Goal: Information Seeking & Learning: Compare options

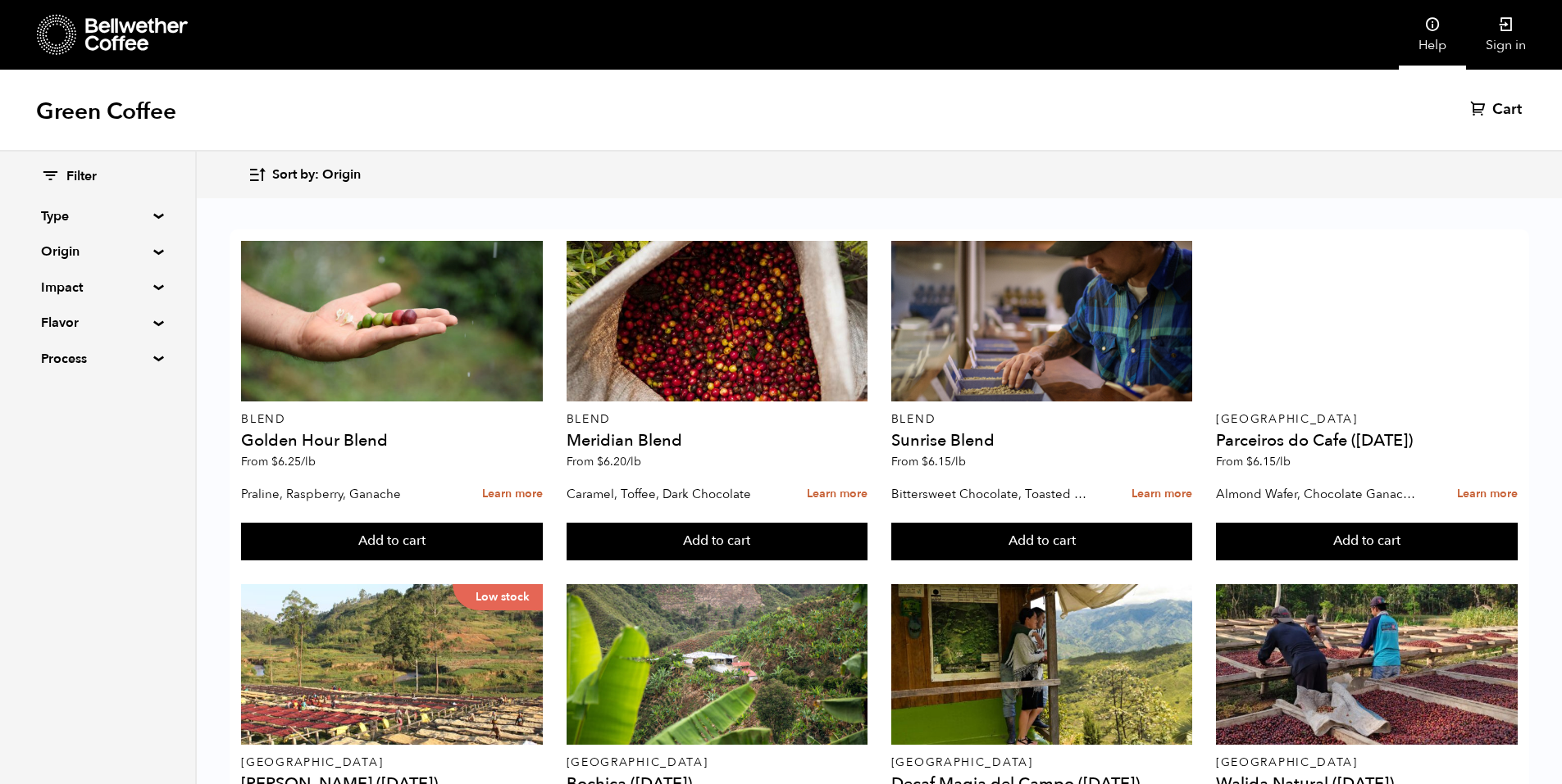
click at [1418, 28] on link "Help" at bounding box center [1433, 35] width 67 height 69
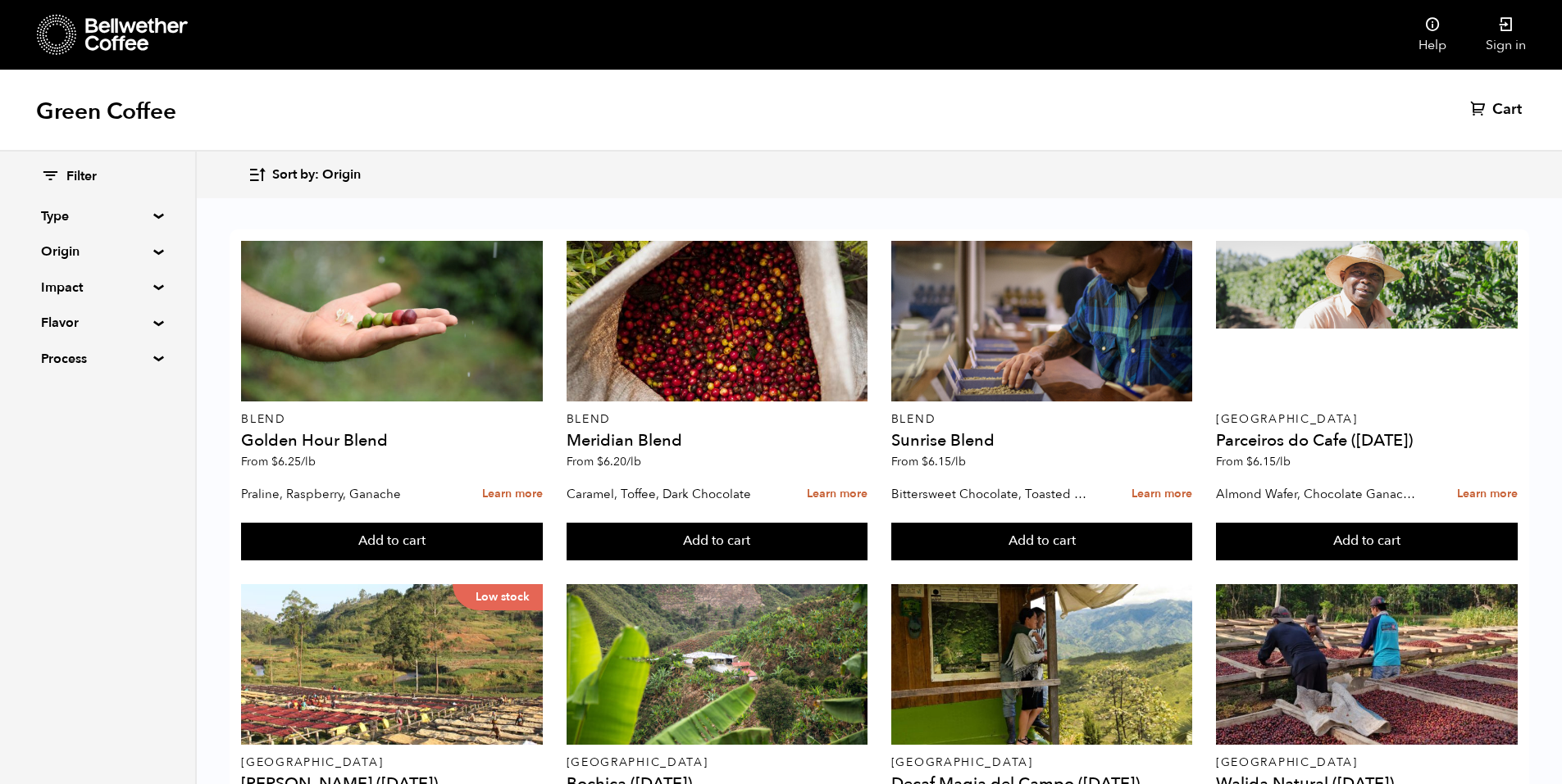
click at [901, 180] on div "Sort by: Origin Sort by: Origin Sort by: Most recent Sort by: Name Sort by: Pri…" at bounding box center [879, 175] width 1263 height 38
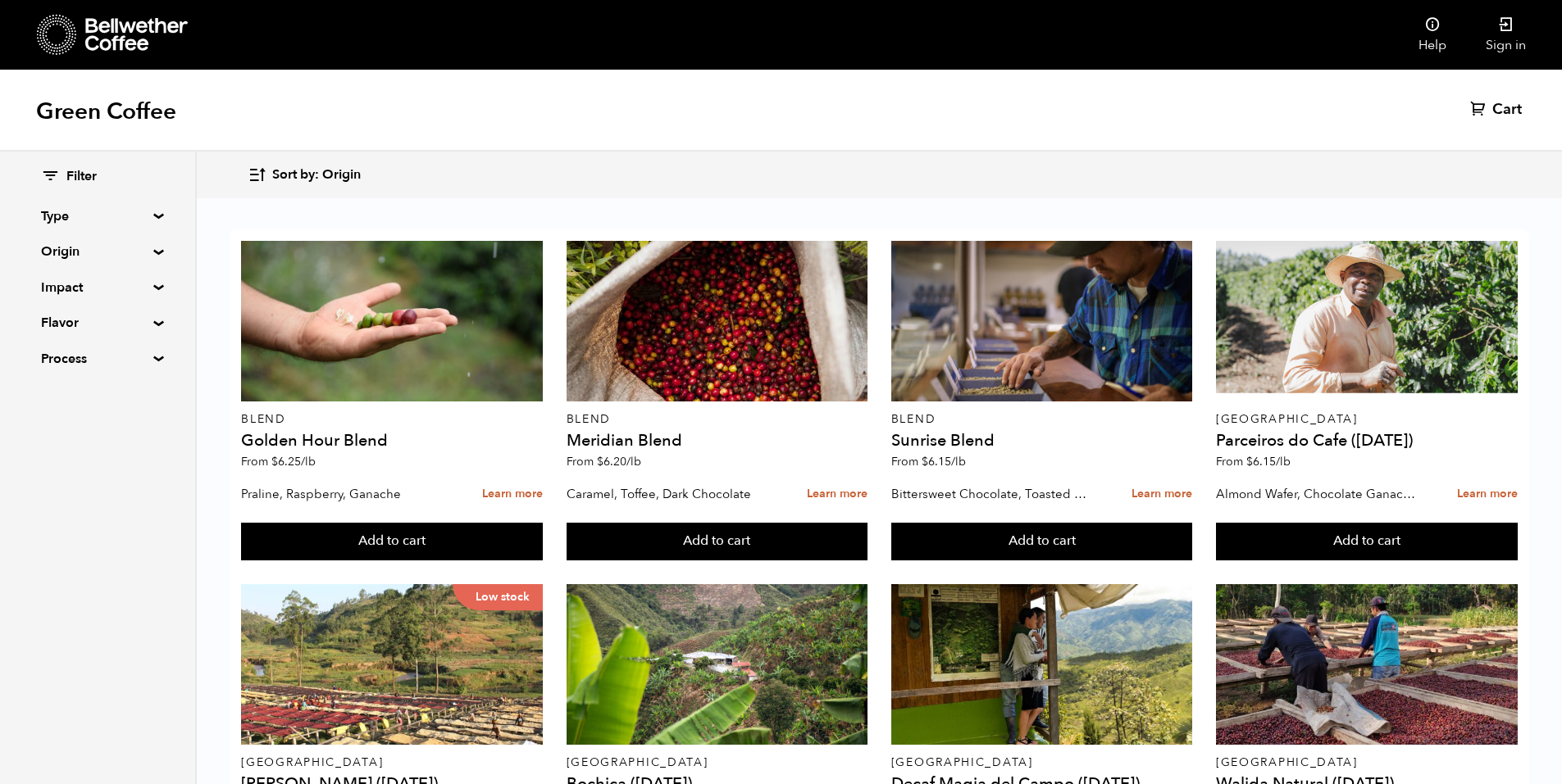
click at [888, 193] on div "Sort by: Origin Sort by: Origin Sort by: Most recent Sort by: Name Sort by: Pri…" at bounding box center [879, 175] width 1263 height 38
click at [367, 126] on div "Green Coffee Cart (0)" at bounding box center [781, 110] width 1562 height 82
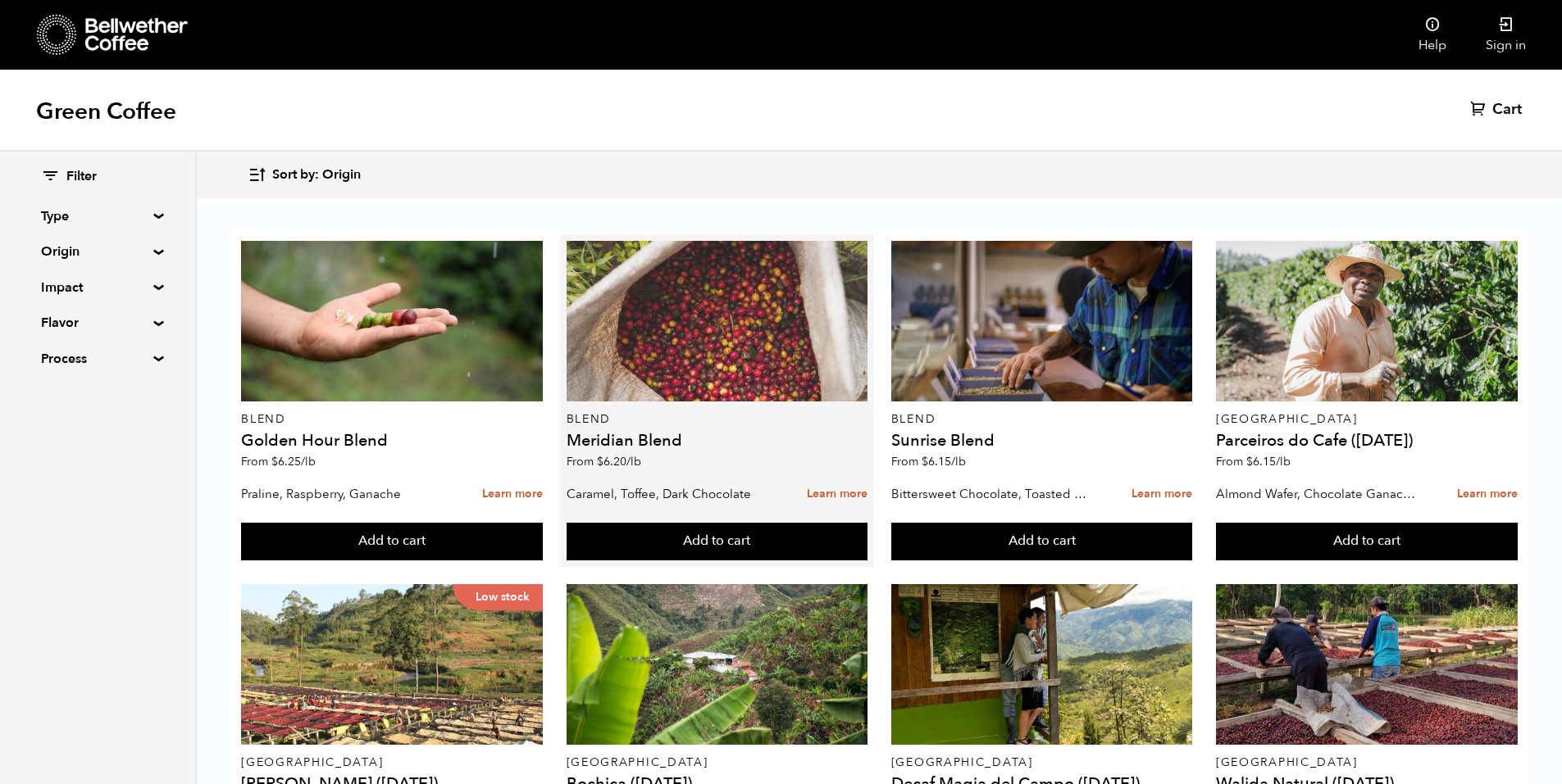
click at [704, 366] on div at bounding box center [717, 321] width 301 height 161
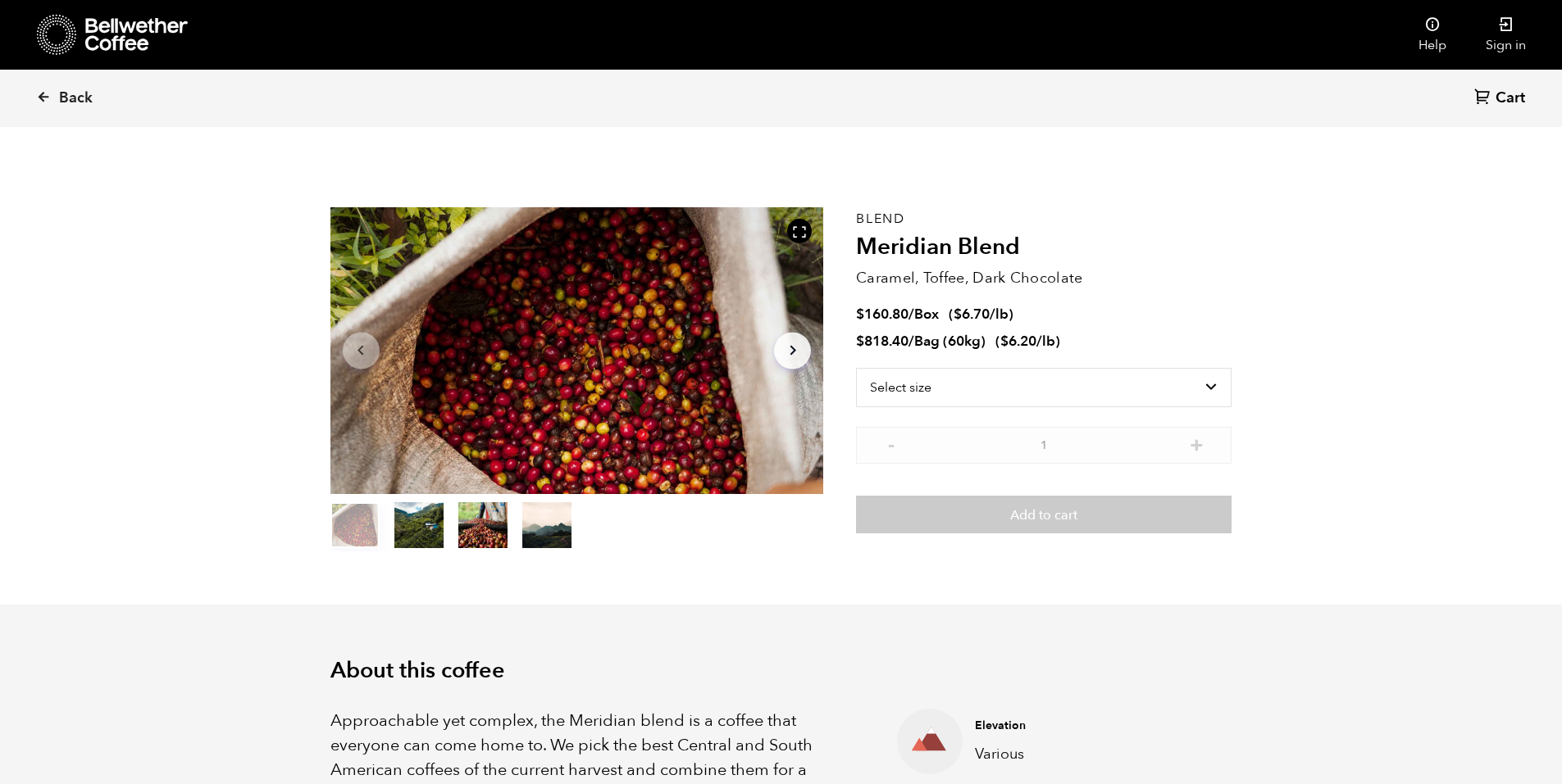
scroll to position [713, 873]
drag, startPoint x: 87, startPoint y: 101, endPoint x: 81, endPoint y: 84, distance: 18.0
click at [87, 100] on span "Back" at bounding box center [76, 98] width 34 height 20
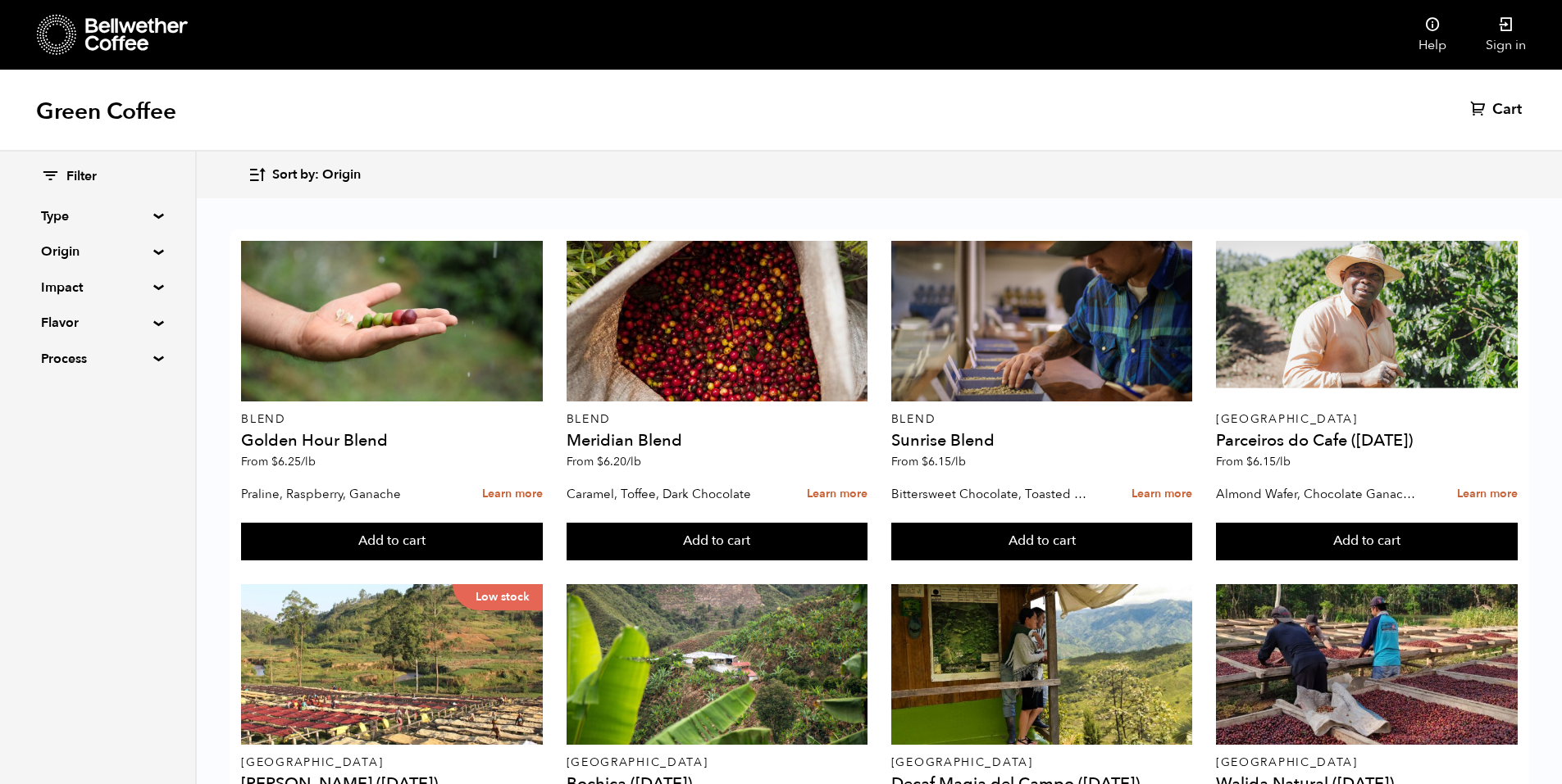
click at [158, 246] on div "Filter Type Blend Single Origin Decaf Seasonal Year Round Origin Blend Brazil B…" at bounding box center [97, 268] width 195 height 234
drag, startPoint x: 132, startPoint y: 213, endPoint x: 141, endPoint y: 216, distance: 9.5
click at [139, 215] on summary "Type" at bounding box center [97, 216] width 113 height 20
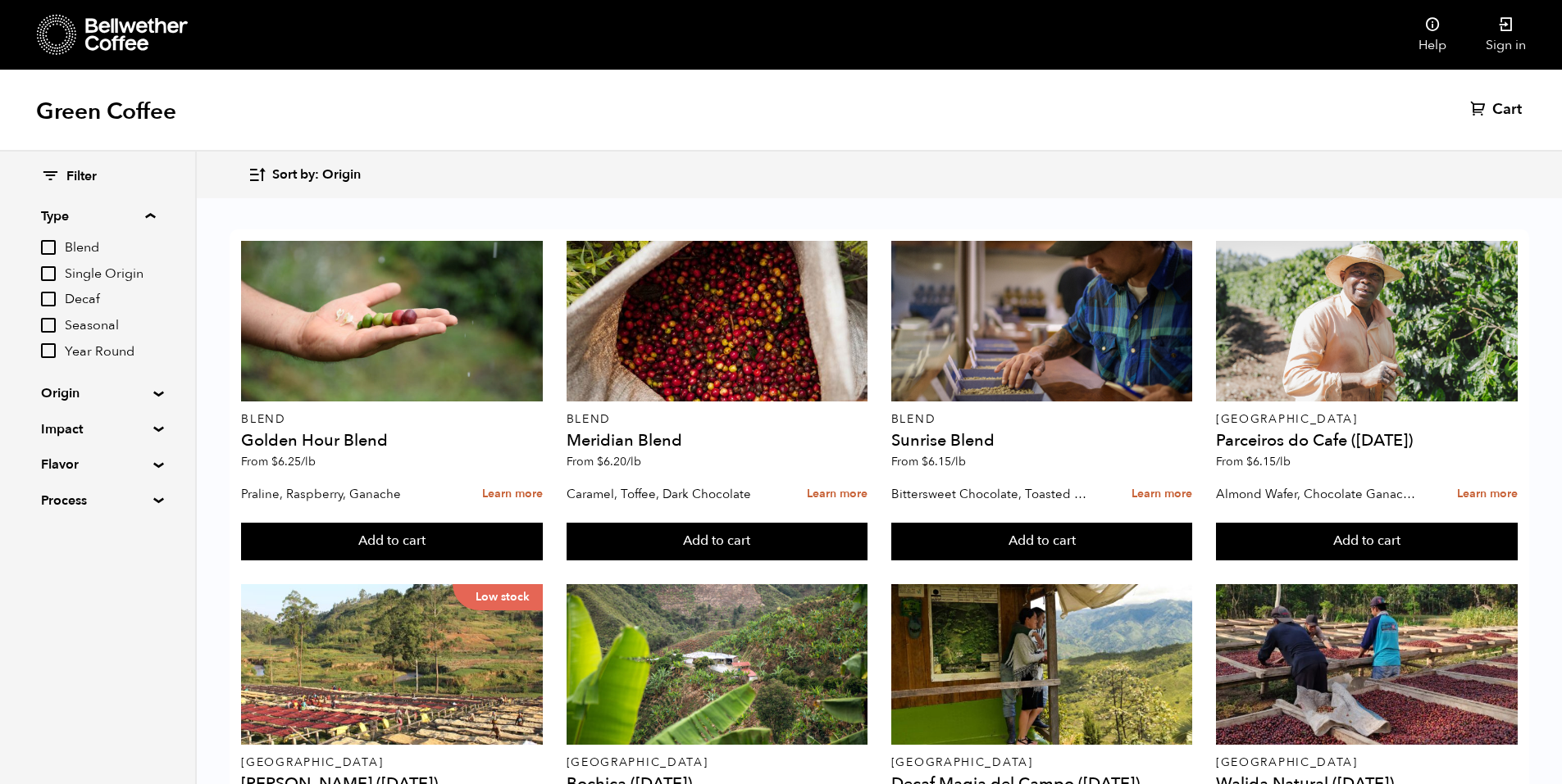
click at [109, 436] on summary "Impact" at bounding box center [97, 429] width 113 height 20
click at [116, 405] on div "Filter Type Blend Single Origin Decaf Seasonal Year Round Origin Blend Brazil B…" at bounding box center [97, 411] width 113 height 484
click at [99, 609] on summary "Flavor" at bounding box center [97, 606] width 113 height 20
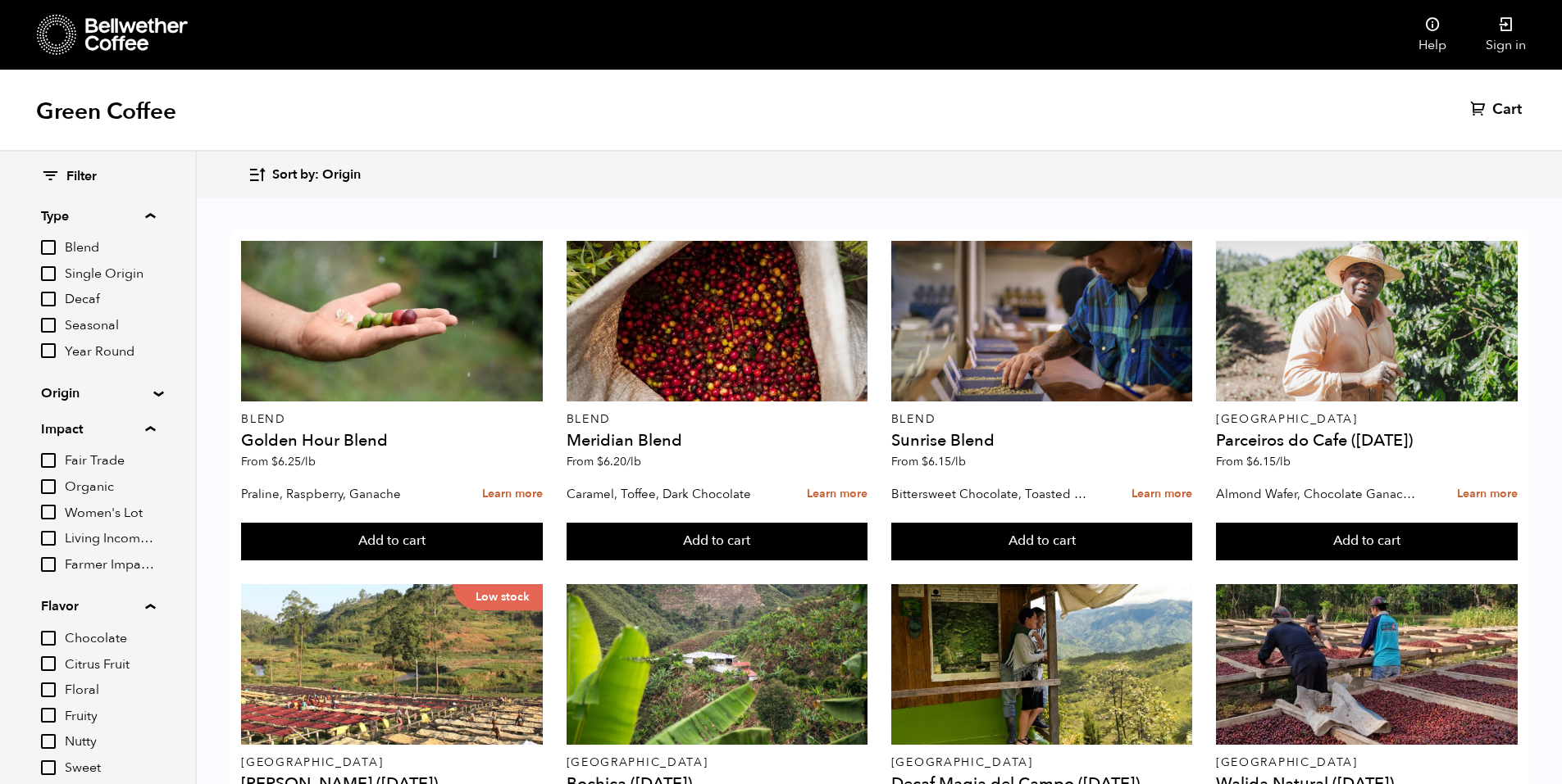
click at [91, 392] on summary "Origin" at bounding box center [97, 393] width 113 height 20
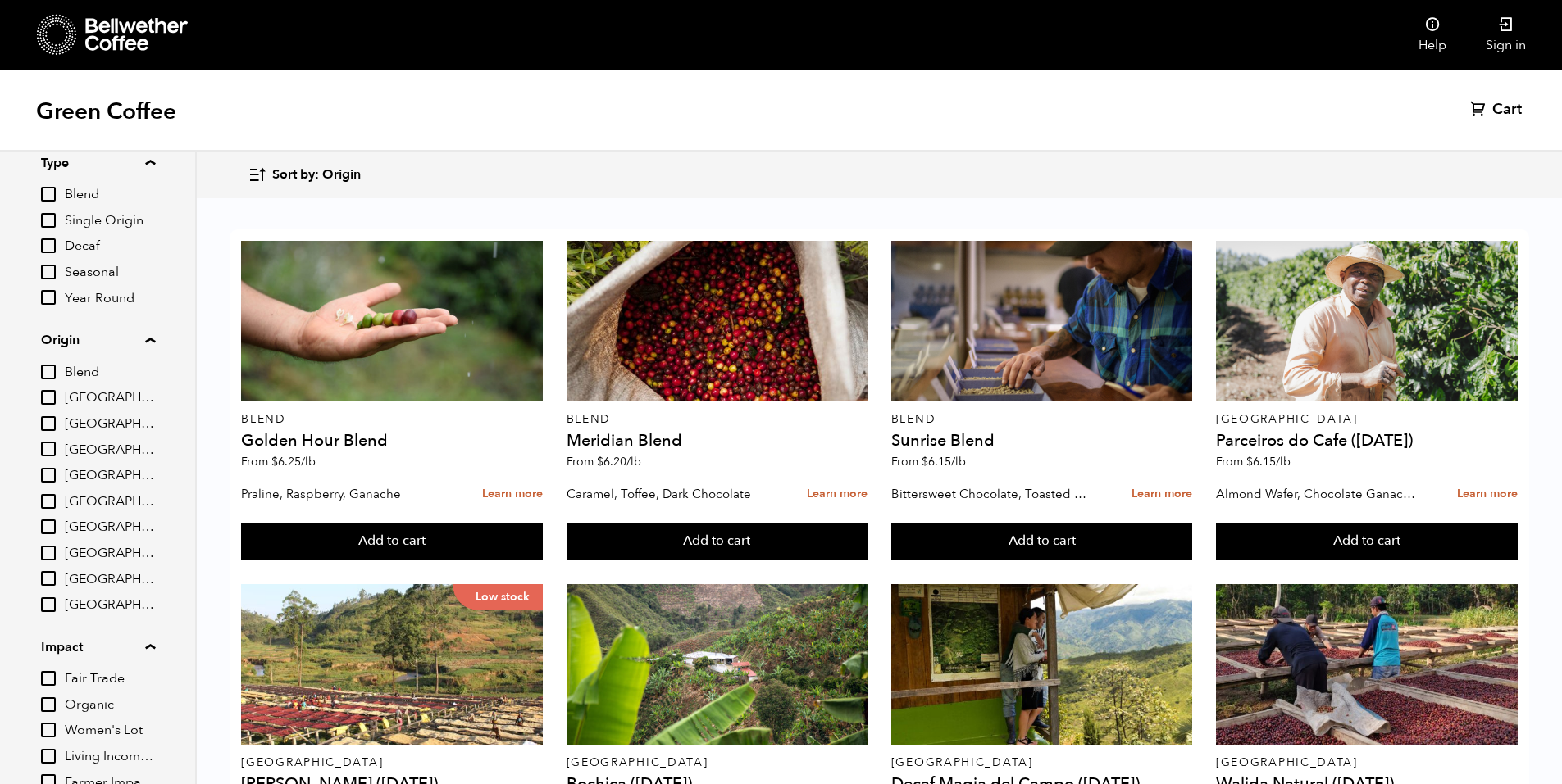
scroll to position [82, 0]
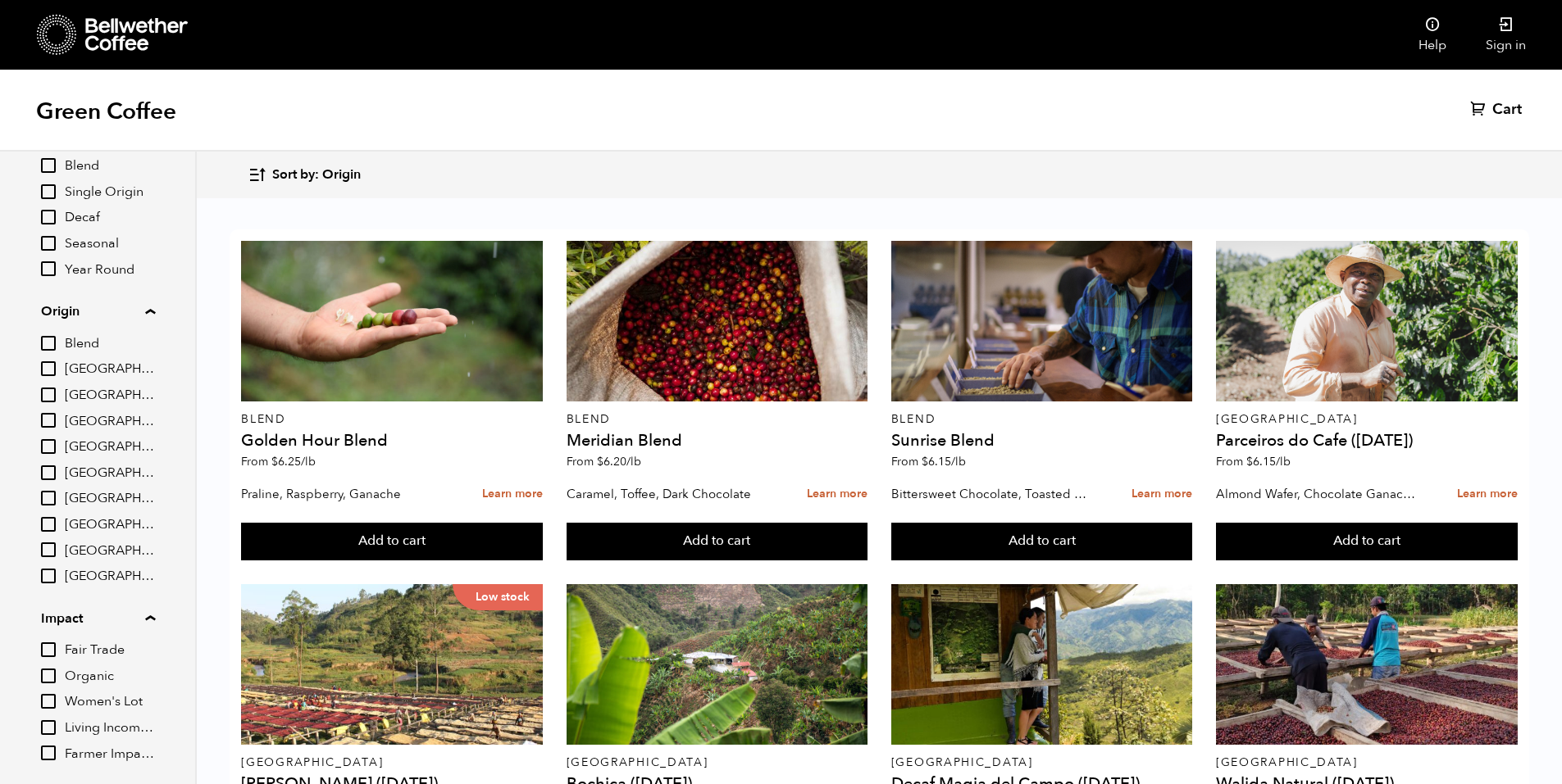
click at [52, 677] on input "Organic" at bounding box center [48, 675] width 15 height 15
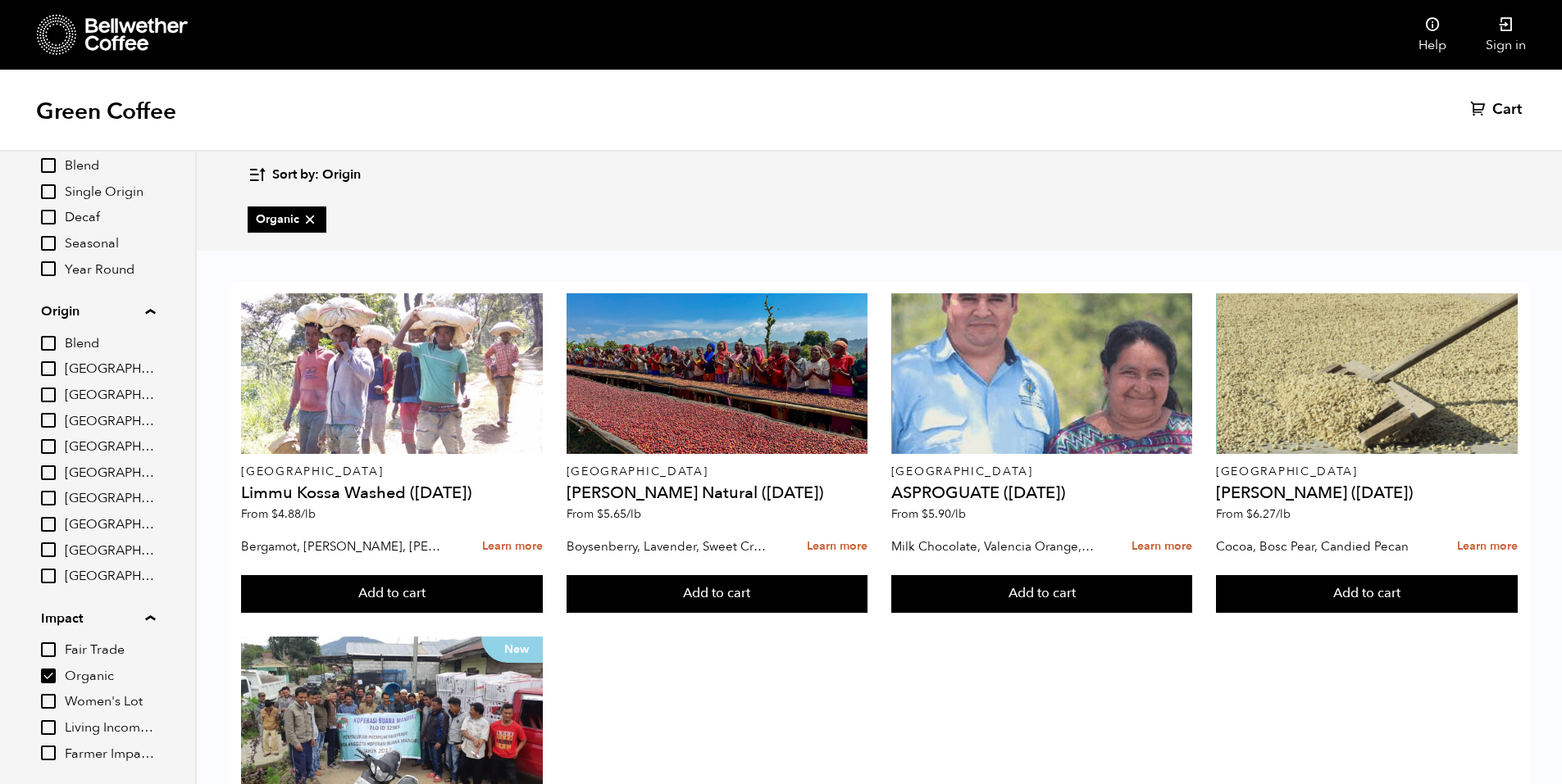
click at [815, 247] on div "Sort by: Origin Sort by: Origin Sort by: Most recent Sort by: Name Sort by: Pri…" at bounding box center [781, 201] width 1562 height 99
drag, startPoint x: 53, startPoint y: 679, endPoint x: 320, endPoint y: 445, distance: 355.0
click at [52, 679] on input "Organic" at bounding box center [48, 675] width 15 height 15
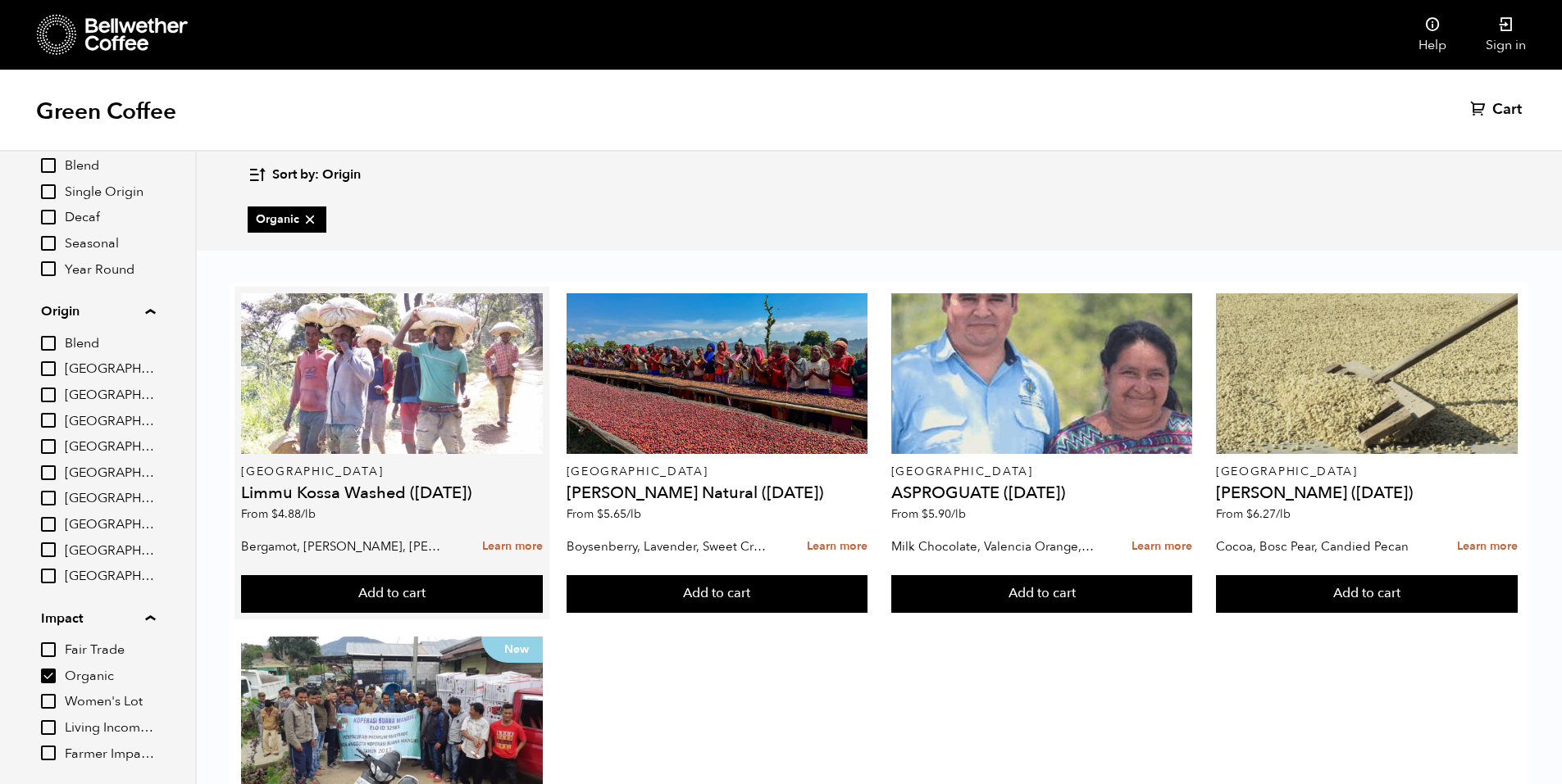
checkbox input "false"
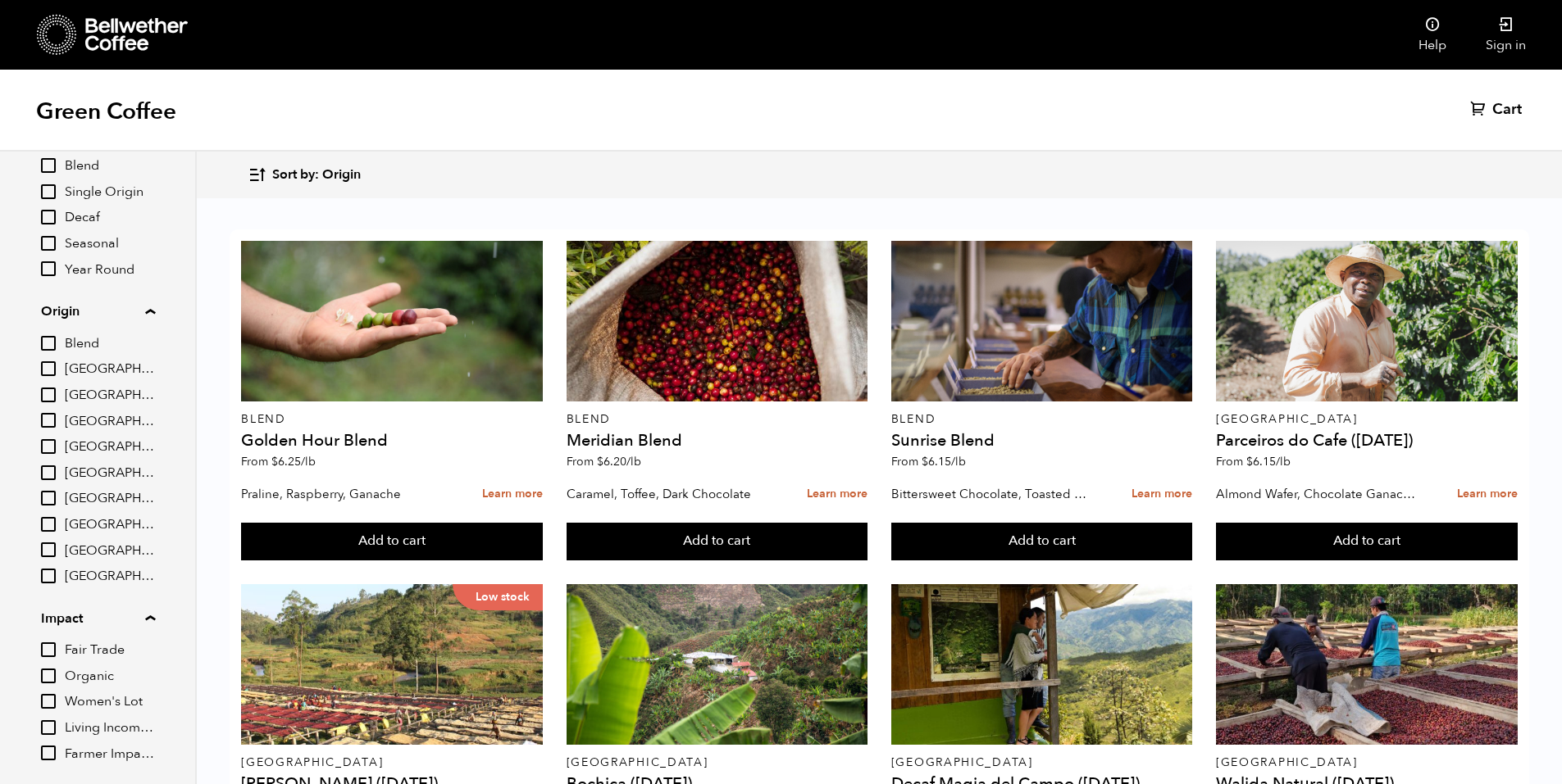
click at [668, 177] on div "Sort by: Origin Sort by: Origin Sort by: Most recent Sort by: Name Sort by: Pri…" at bounding box center [879, 175] width 1263 height 38
click at [124, 42] on icon at bounding box center [136, 35] width 103 height 33
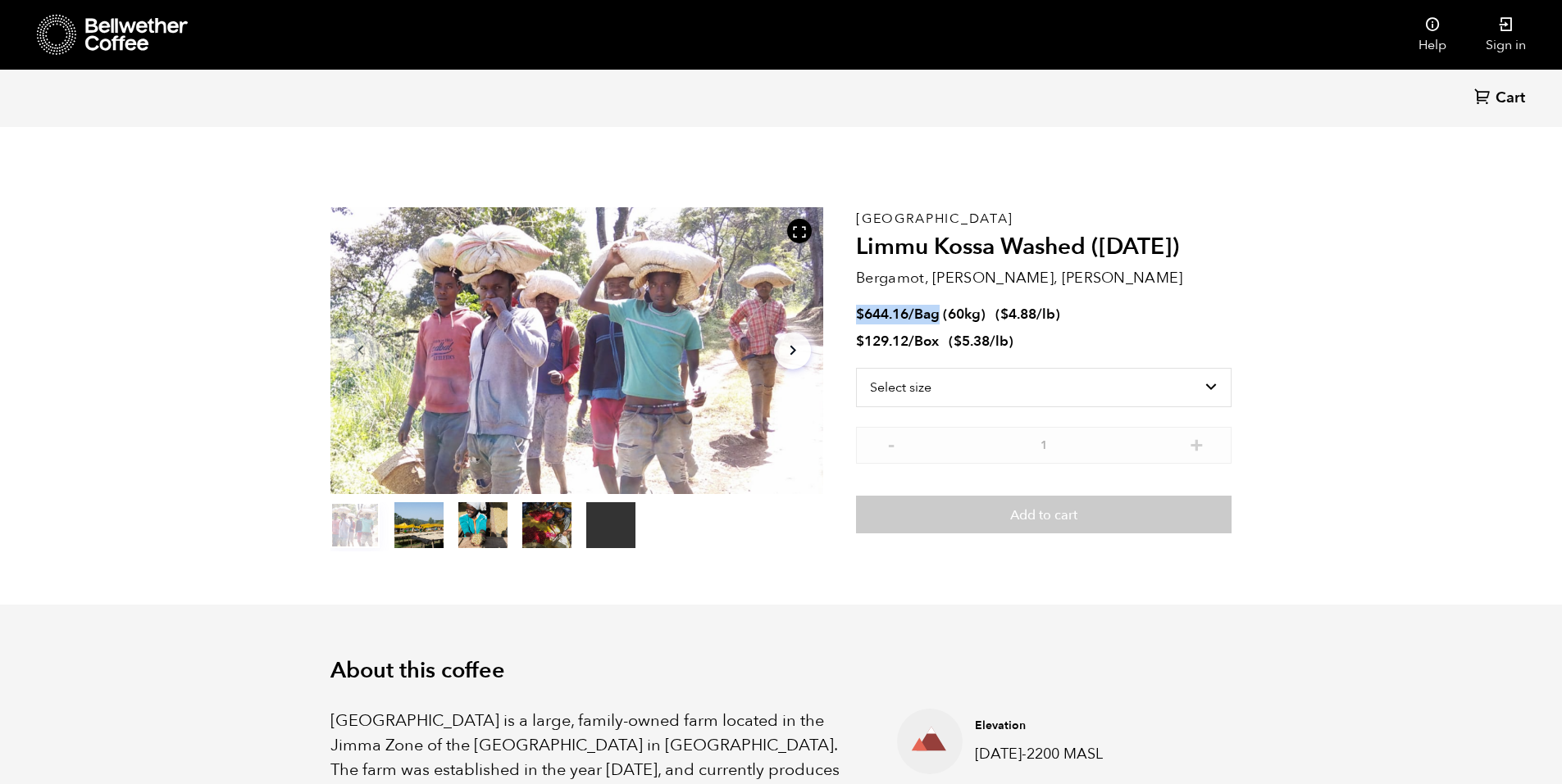
drag, startPoint x: 858, startPoint y: 313, endPoint x: 942, endPoint y: 315, distance: 84.0
click at [942, 315] on span "$ 644.16 / Bag (60kg)" at bounding box center [923, 314] width 133 height 19
copy span "$ 644.16 / Bag"
click at [877, 245] on h2 "Limmu Kossa Washed ([DATE])" at bounding box center [1044, 247] width 375 height 28
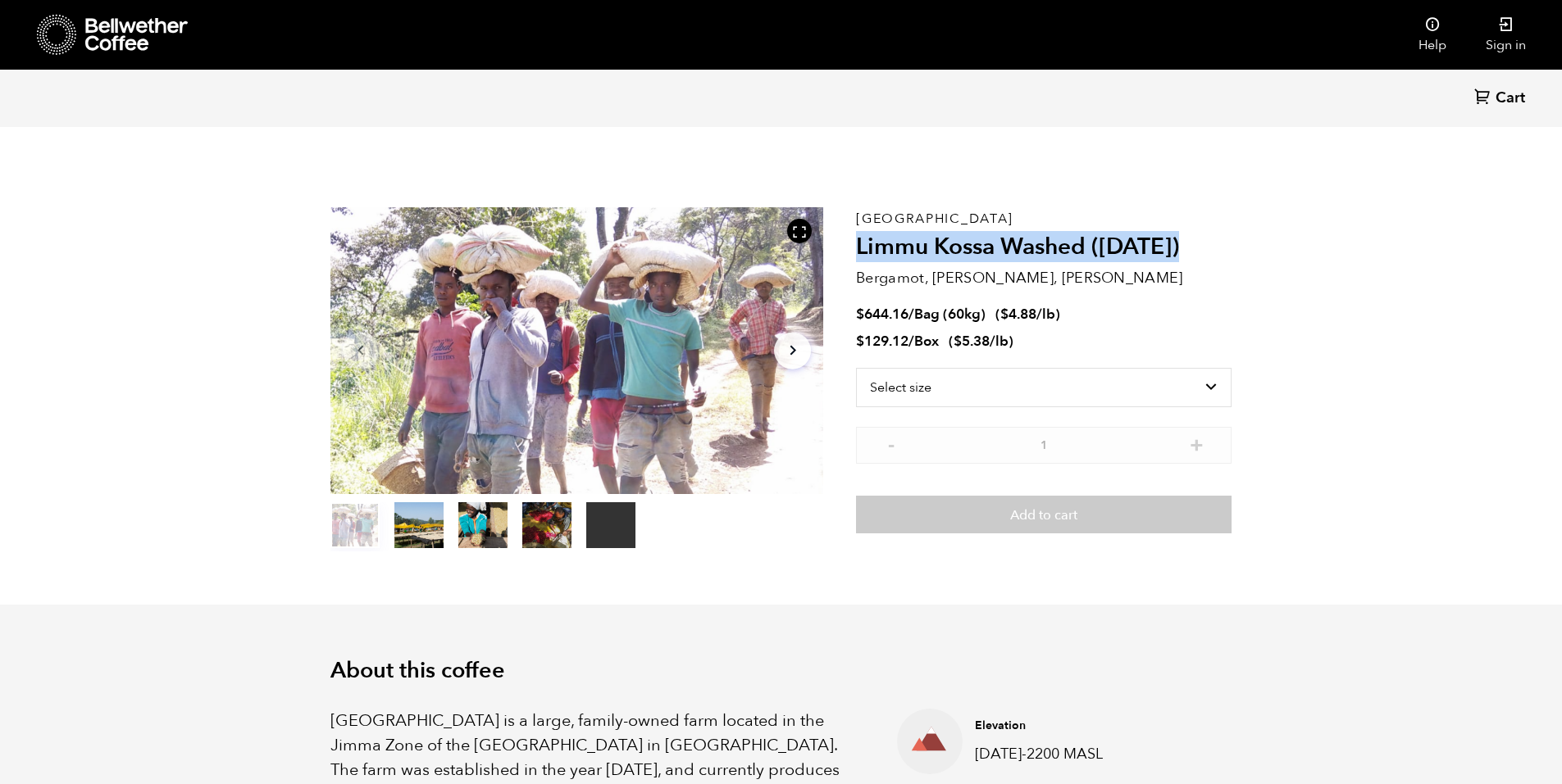
drag, startPoint x: 857, startPoint y: 244, endPoint x: 1181, endPoint y: 254, distance: 324.2
click at [1181, 254] on h2 "Limmu Kossa Washed ([DATE])" at bounding box center [1044, 247] width 375 height 28
copy h2 "Limmu Kossa Washed ([DATE])"
click at [1210, 289] on p "Bergamot, [PERSON_NAME], [PERSON_NAME]" at bounding box center [1044, 278] width 375 height 22
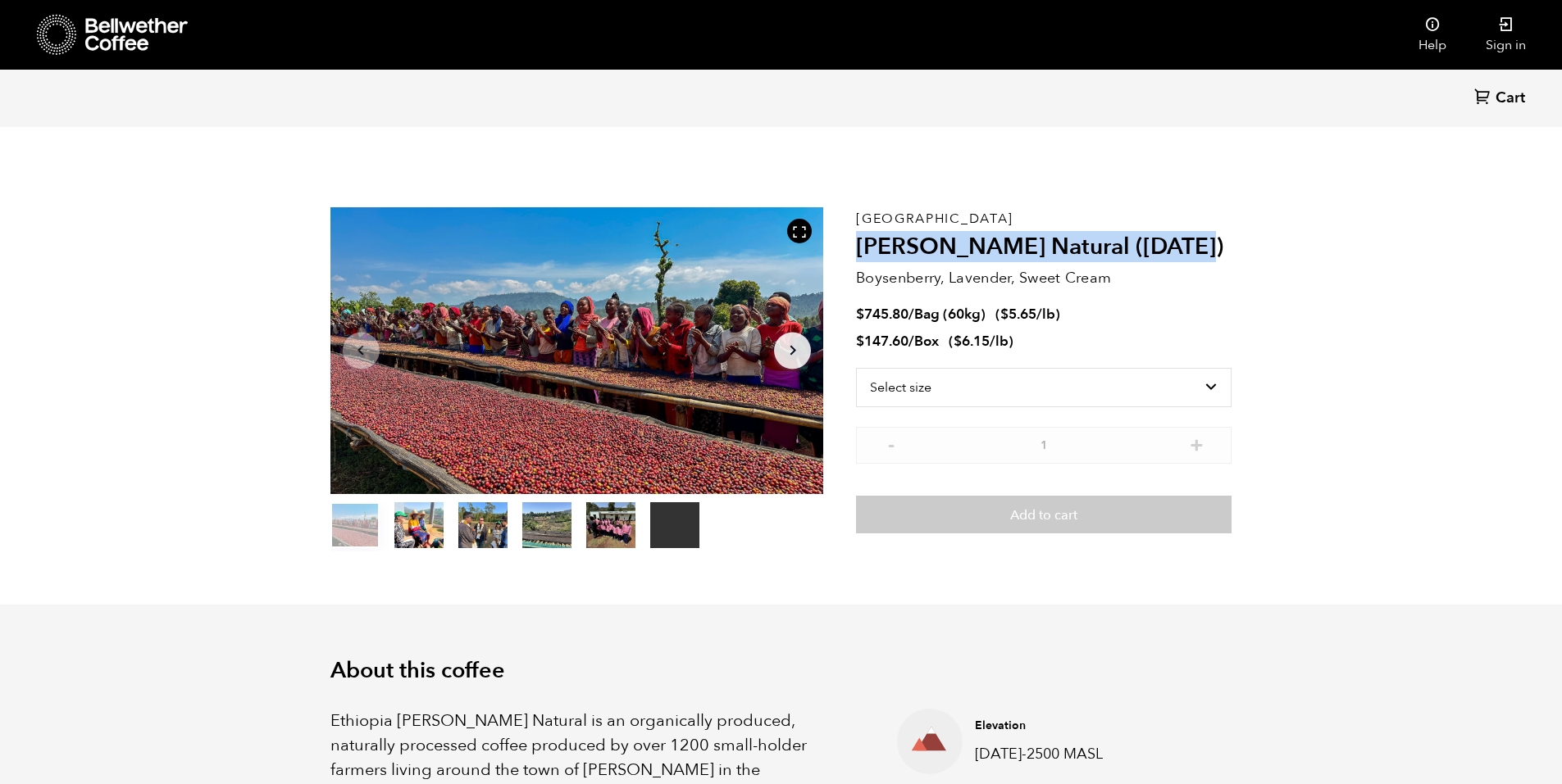
drag, startPoint x: 861, startPoint y: 243, endPoint x: 1190, endPoint y: 240, distance: 329.0
click at [1190, 240] on h2 "Shanta Golba Natural (OCT 24)" at bounding box center [1044, 247] width 375 height 28
copy h2 "Shanta Golba Natural (OCT 24)"
click at [1202, 301] on div "Ethiopia Shanta Golba Natural (OCT 24) Boysenberry, Lavender, Sweet Cream $ 745…" at bounding box center [1044, 379] width 375 height 345
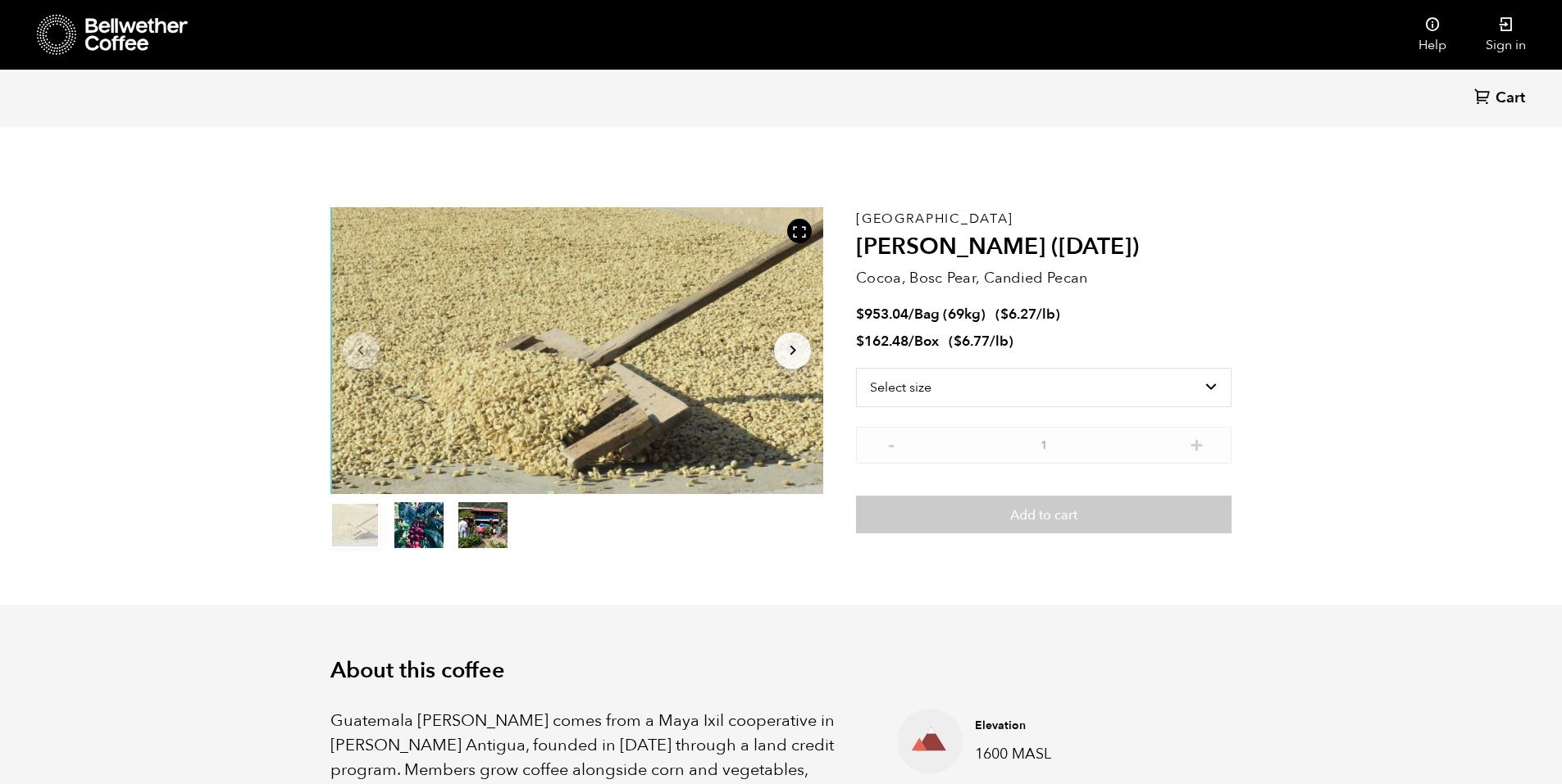
scroll to position [713, 873]
drag, startPoint x: 943, startPoint y: 313, endPoint x: 869, endPoint y: 306, distance: 74.3
click at [869, 306] on span "$ 953.04 / Bag (69kg)" at bounding box center [923, 314] width 133 height 19
copy span "953.04 / Bag"
drag, startPoint x: 1095, startPoint y: 241, endPoint x: 860, endPoint y: 240, distance: 235.0
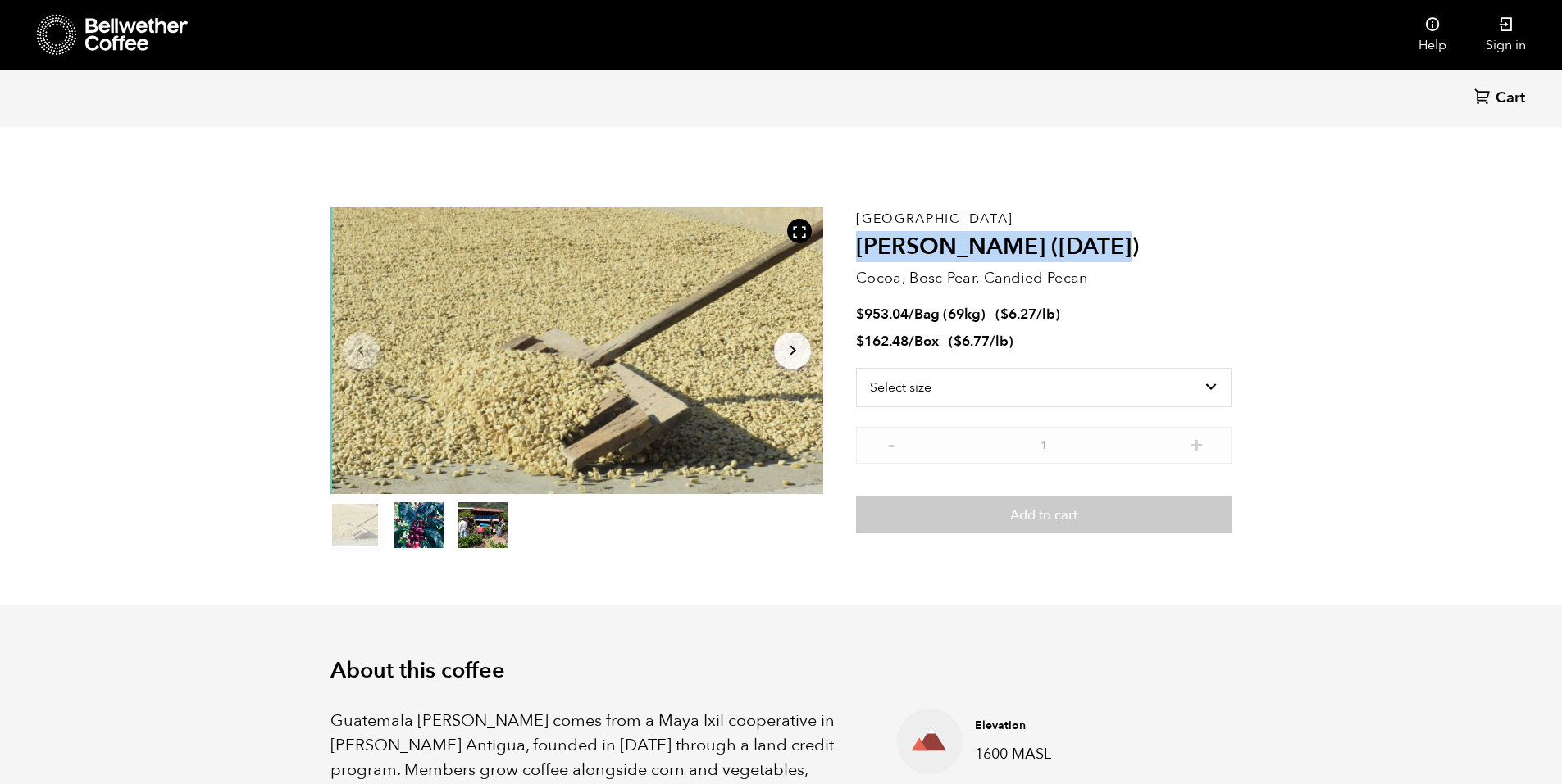
click at [860, 240] on h2 "[PERSON_NAME] ([DATE])" at bounding box center [1044, 247] width 375 height 28
copy h2 "[PERSON_NAME] ([DATE])"
click at [1110, 278] on p "Cocoa, Bosc Pear, Candied Pecan" at bounding box center [1044, 278] width 375 height 22
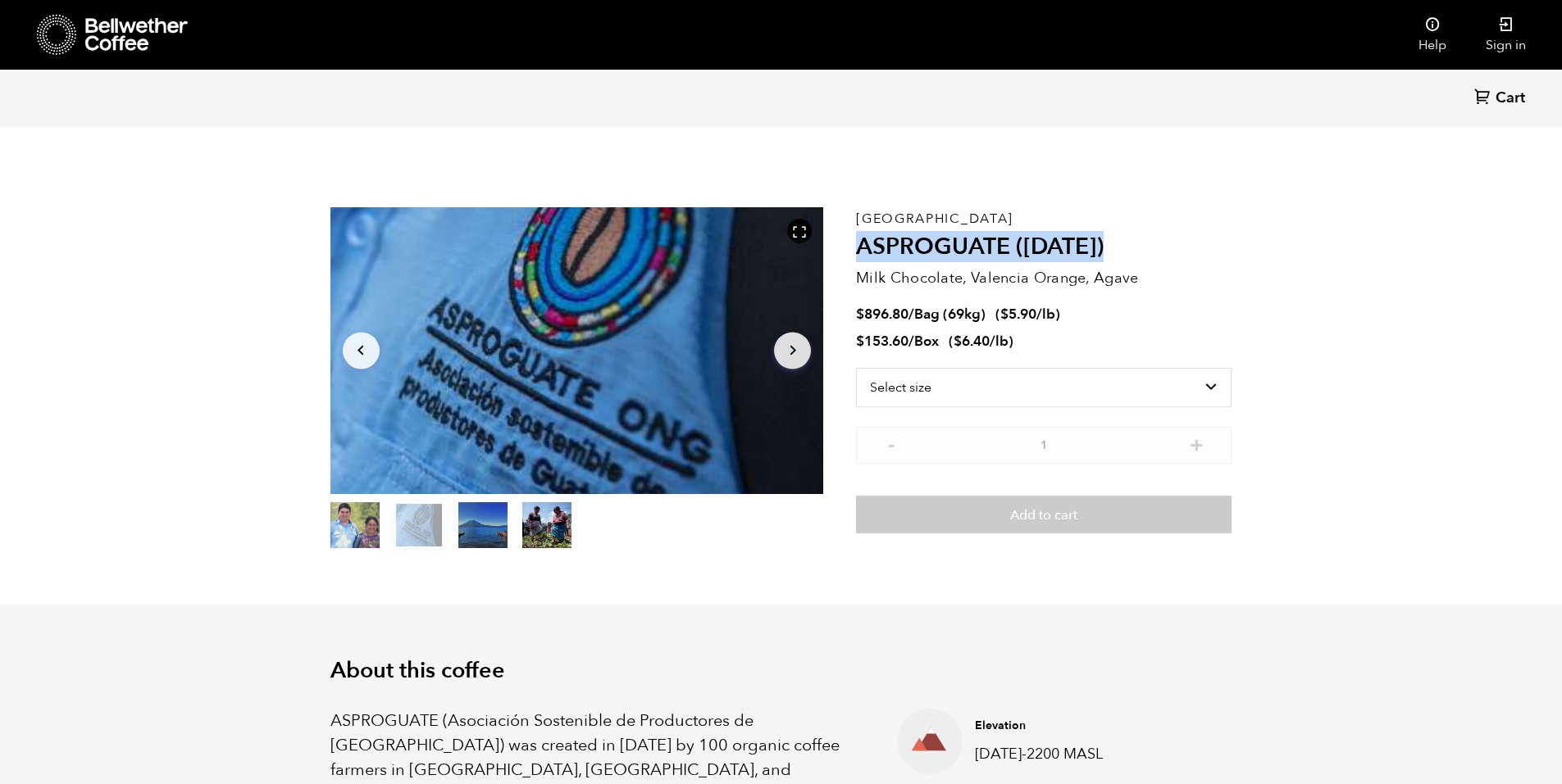
drag, startPoint x: 1122, startPoint y: 246, endPoint x: 864, endPoint y: 256, distance: 258.2
click at [864, 256] on h2 "ASPROGUATE ([DATE])" at bounding box center [1044, 247] width 375 height 28
copy h2 "ASPROGUATE ([DATE])"
click at [917, 301] on div "Guatemala ASPROGUATE (JUN 25) Milk Chocolate, Valencia Orange, Agave $ 896.80 /…" at bounding box center [1044, 379] width 375 height 345
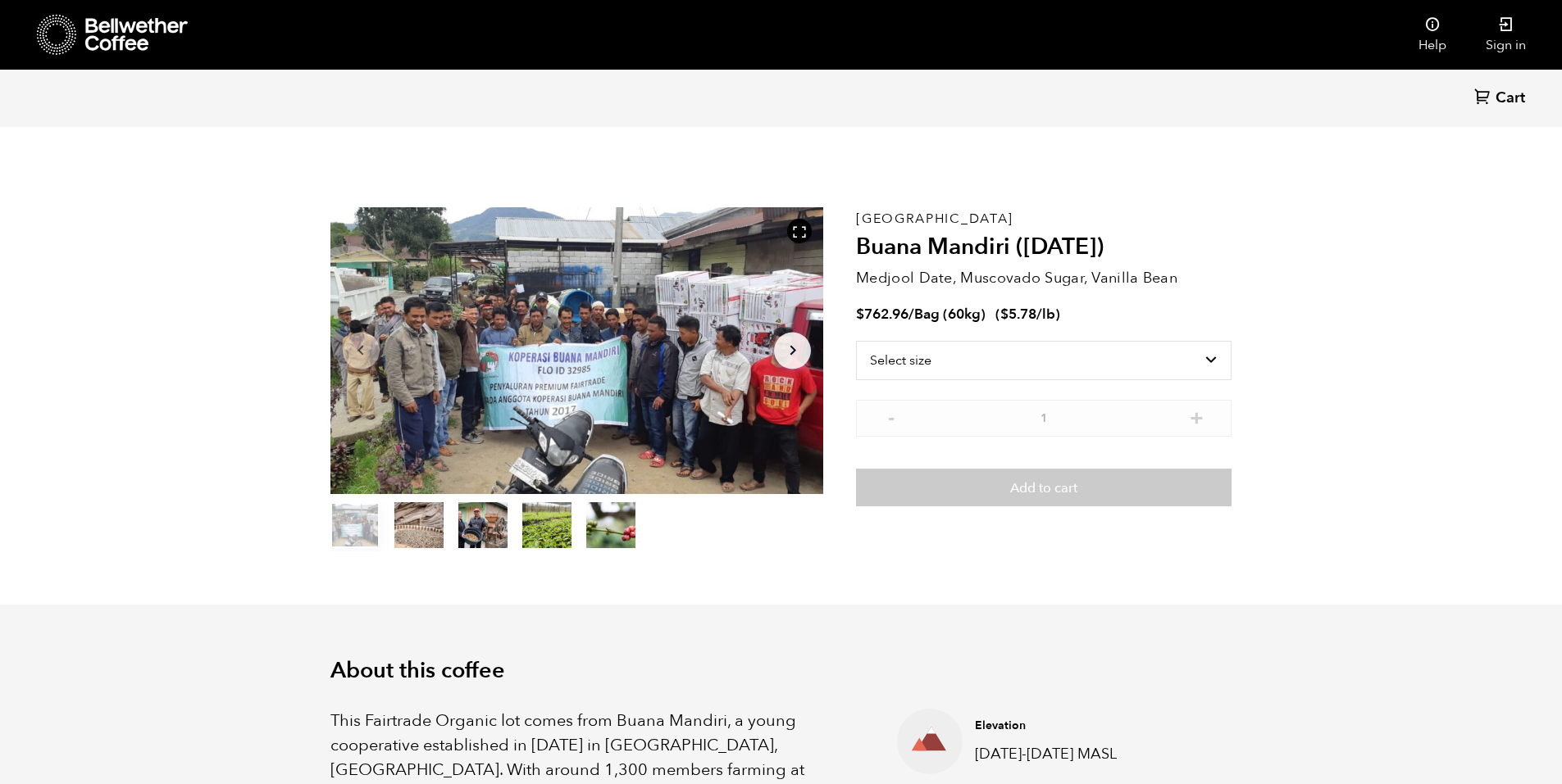
scroll to position [713, 873]
click at [1121, 232] on div "Sumatra Buana Mandiri (AUG 25) Medjool Date, Muscovado Sugar, Vanilla Bean $ 76…" at bounding box center [1044, 379] width 375 height 345
drag, startPoint x: 1138, startPoint y: 245, endPoint x: 860, endPoint y: 241, distance: 278.0
click at [860, 241] on h2 "Buana Mandiri ([DATE])" at bounding box center [1044, 247] width 375 height 28
copy h2 "Buana Mandiri ([DATE])"
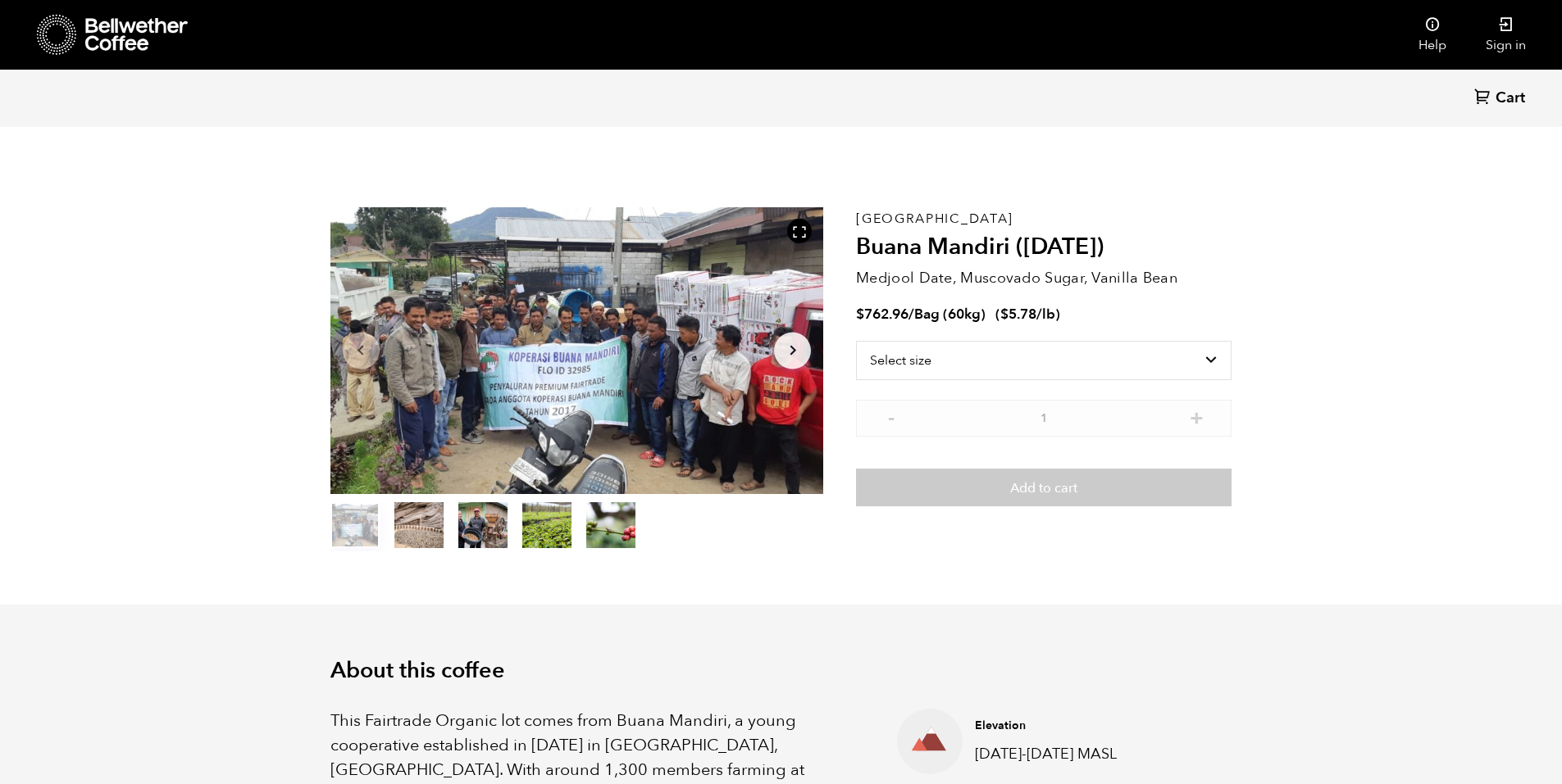
drag, startPoint x: 860, startPoint y: 241, endPoint x: 941, endPoint y: 263, distance: 83.9
click at [941, 263] on div "Sumatra Buana Mandiri (AUG 25) Medjool Date, Muscovado Sugar, Vanilla Bean $ 76…" at bounding box center [1044, 379] width 375 height 345
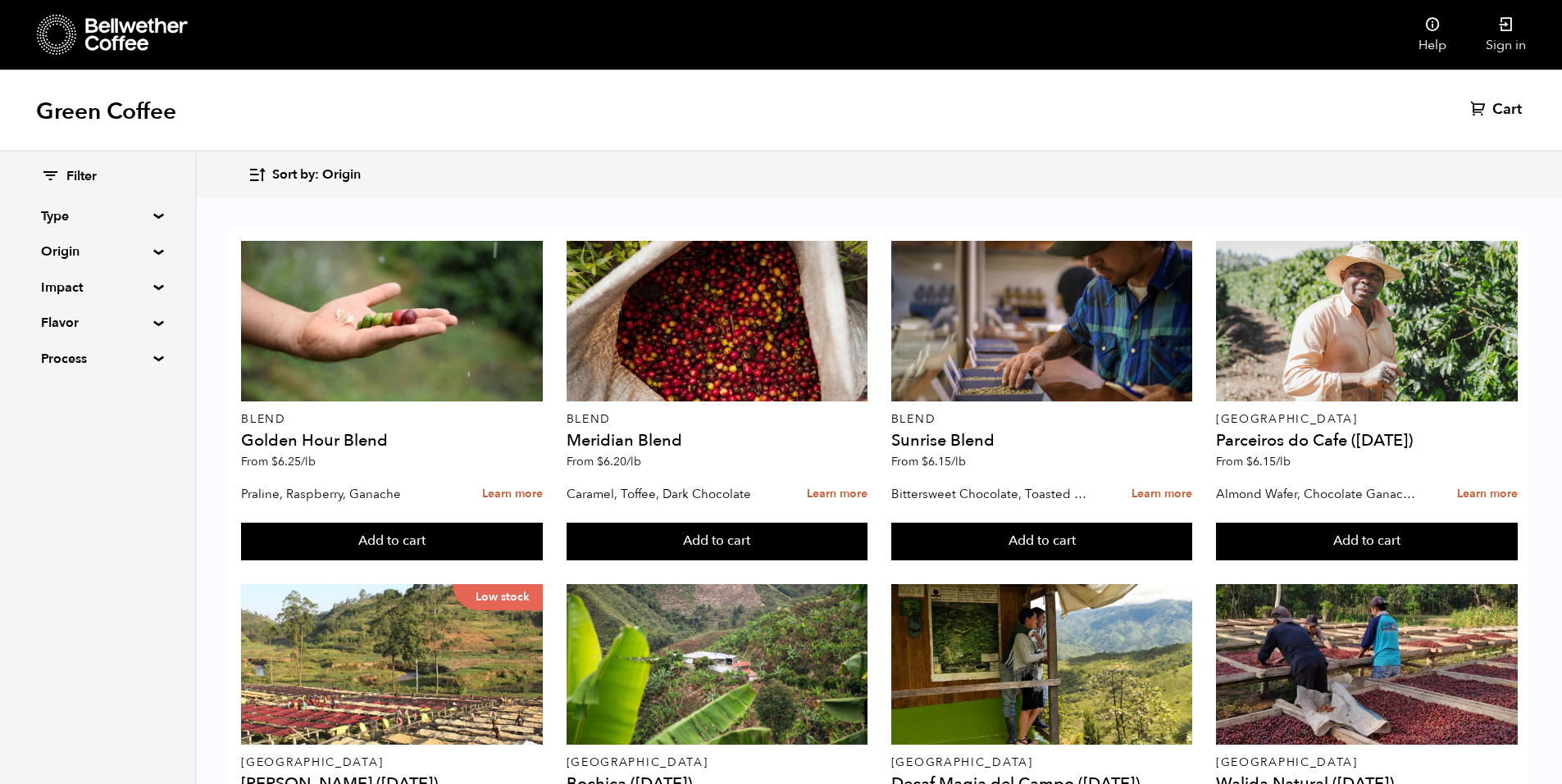
click at [619, 188] on div "Sort by: Origin Sort by: Origin Sort by: Most recent Sort by: Name Sort by: Pri…" at bounding box center [879, 175] width 1263 height 38
